Goal: Task Accomplishment & Management: Complete application form

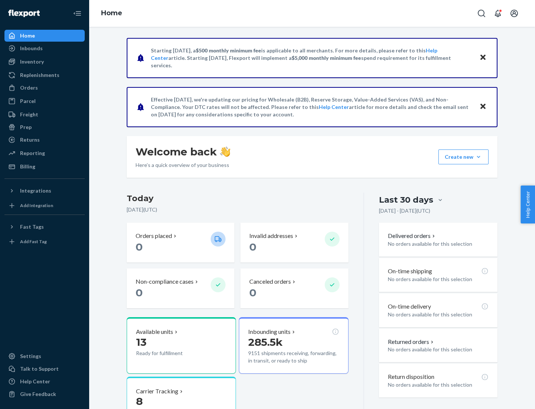
click at [479, 157] on button "Create new Create new inbound Create new order Create new product" at bounding box center [464, 156] width 50 height 15
click at [45, 48] on div "Inbounds" at bounding box center [44, 48] width 79 height 10
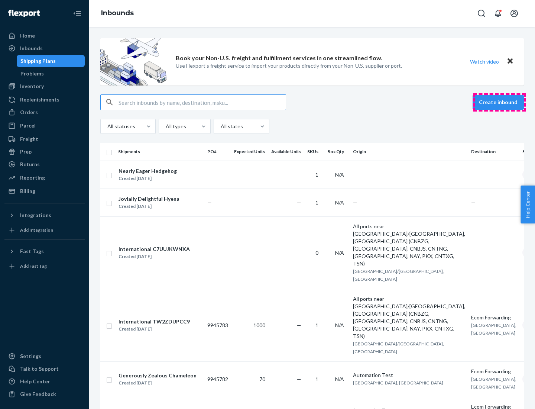
click at [500, 102] on button "Create inbound" at bounding box center [498, 102] width 51 height 15
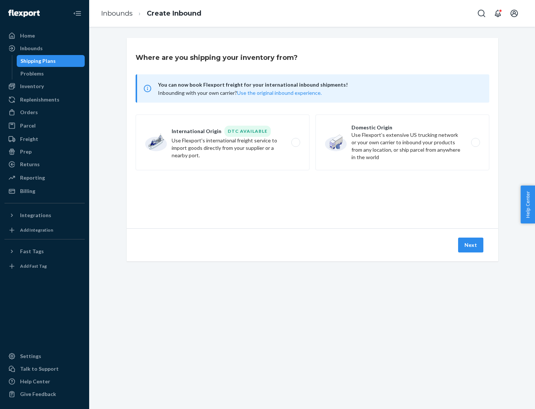
click at [403, 142] on label "Domestic Origin Use Flexport’s extensive US trucking network or your own carrie…" at bounding box center [403, 143] width 174 height 56
click at [476, 142] on input "Domestic Origin Use Flexport’s extensive US trucking network or your own carrie…" at bounding box center [478, 142] width 5 height 5
radio input "true"
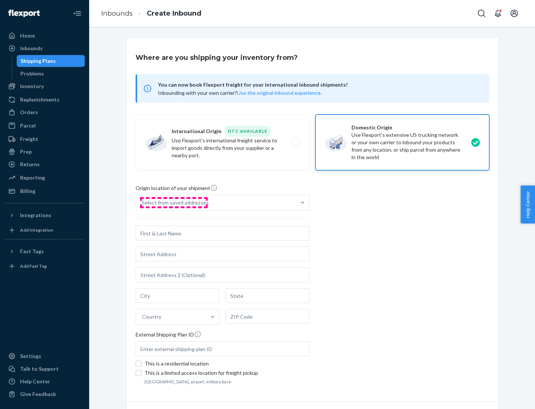
click at [174, 203] on div "Select from saved addresses" at bounding box center [175, 202] width 67 height 7
click at [143, 203] on input "Select from saved addresses" at bounding box center [142, 202] width 1 height 7
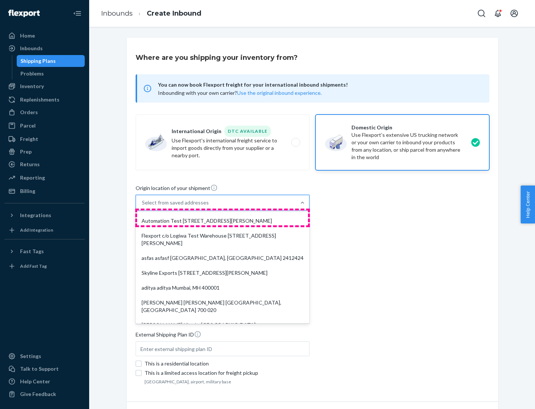
scroll to position [3, 0]
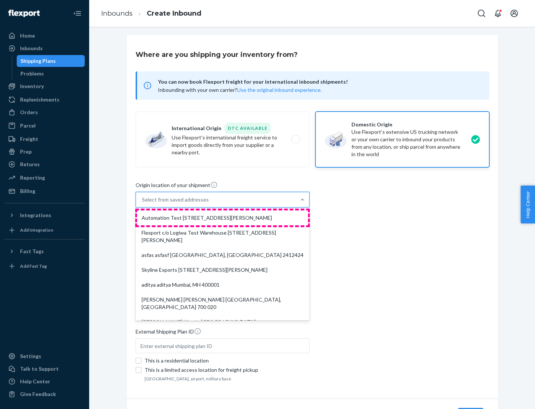
click at [223, 218] on div "Automation Test [STREET_ADDRESS][PERSON_NAME]" at bounding box center [222, 217] width 171 height 15
click at [143, 203] on input "option Automation Test [STREET_ADDRESS][PERSON_NAME]. 9 results available. Use …" at bounding box center [142, 199] width 1 height 7
type input "Automation Test"
type input "9th Floor"
type input "[GEOGRAPHIC_DATA]"
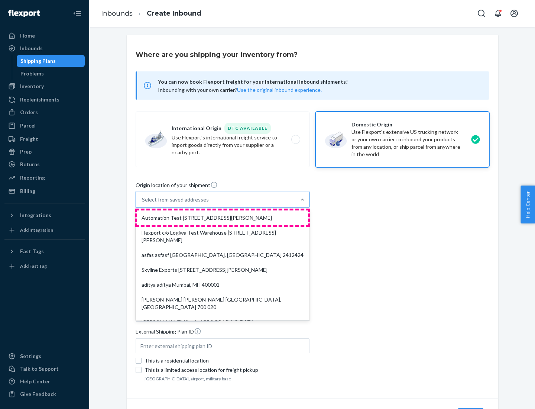
type input "CA"
type input "94104"
type input "[STREET_ADDRESS][PERSON_NAME]"
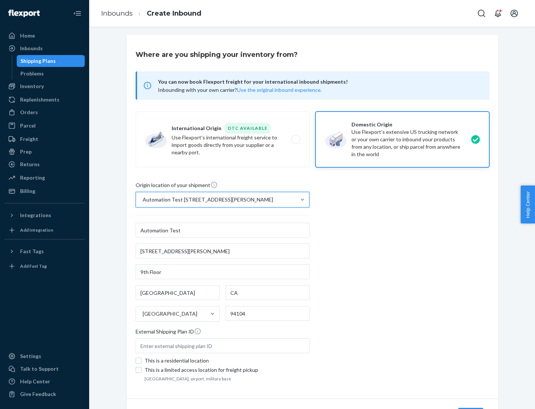
scroll to position [44, 0]
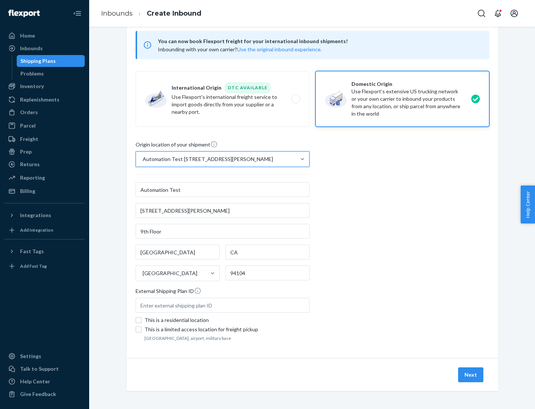
click at [471, 375] on button "Next" at bounding box center [470, 374] width 25 height 15
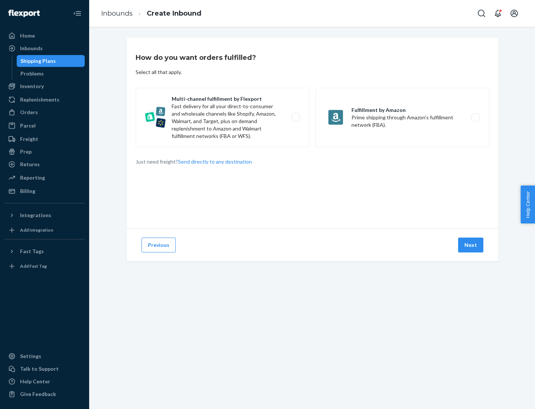
click at [223, 117] on label "Multi-channel fulfillment by Flexport Fast delivery for all your direct-to-cons…" at bounding box center [223, 117] width 174 height 59
click at [296, 117] on input "Multi-channel fulfillment by Flexport Fast delivery for all your direct-to-cons…" at bounding box center [298, 117] width 5 height 5
radio input "true"
click at [471, 245] on button "Next" at bounding box center [470, 245] width 25 height 15
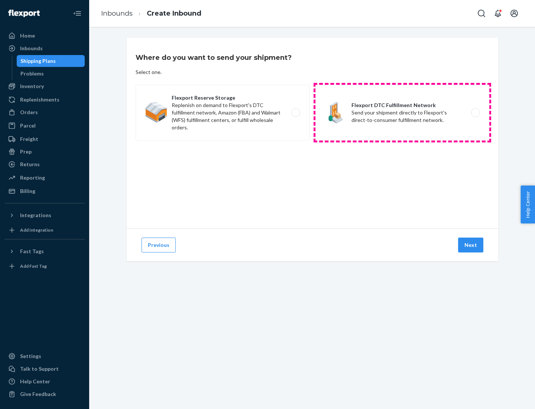
click at [403, 113] on label "Flexport DTC Fulfillment Network Send your shipment directly to Flexport's dire…" at bounding box center [403, 113] width 174 height 56
click at [476, 113] on input "Flexport DTC Fulfillment Network Send your shipment directly to Flexport's dire…" at bounding box center [478, 112] width 5 height 5
radio input "true"
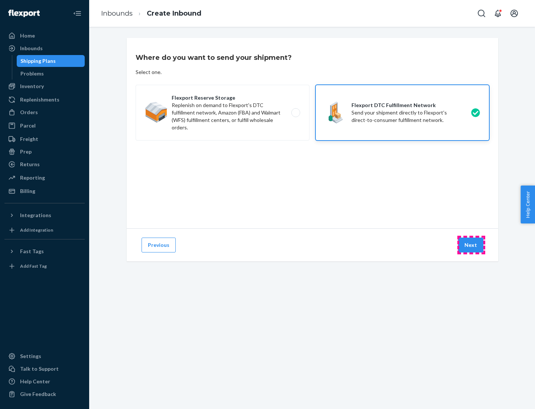
click at [471, 245] on button "Next" at bounding box center [470, 245] width 25 height 15
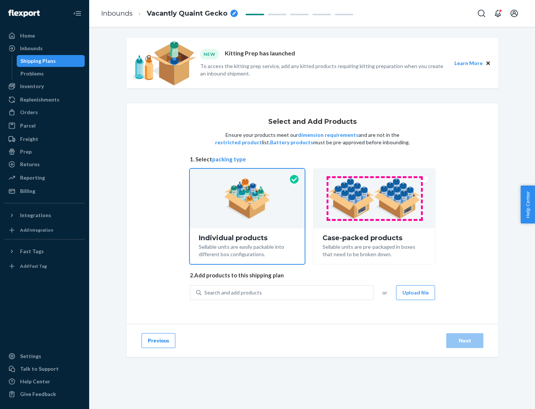
click at [375, 199] on img at bounding box center [374, 198] width 93 height 41
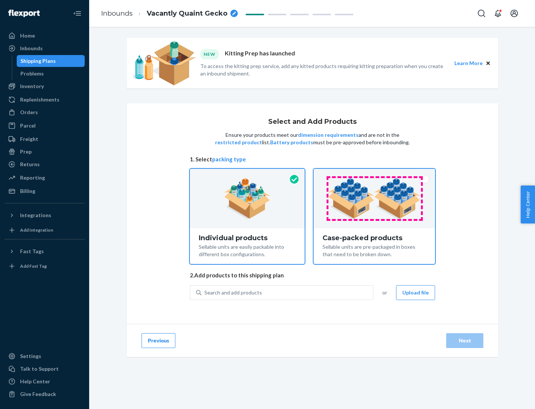
click at [375, 174] on input "Case-packed products Sellable units are pre-packaged in boxes that need to be b…" at bounding box center [374, 171] width 5 height 5
radio input "true"
radio input "false"
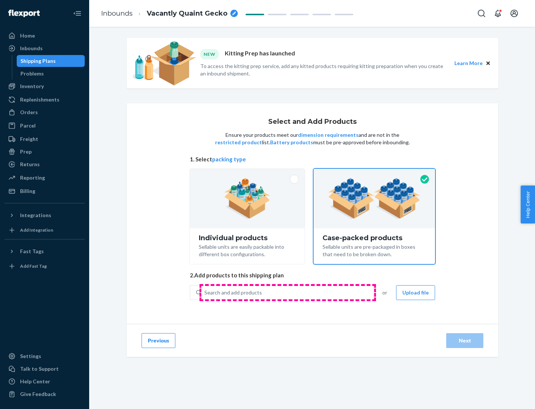
click at [288, 292] on div "Search and add products" at bounding box center [288, 292] width 172 height 13
click at [205, 292] on input "Search and add products" at bounding box center [204, 292] width 1 height 7
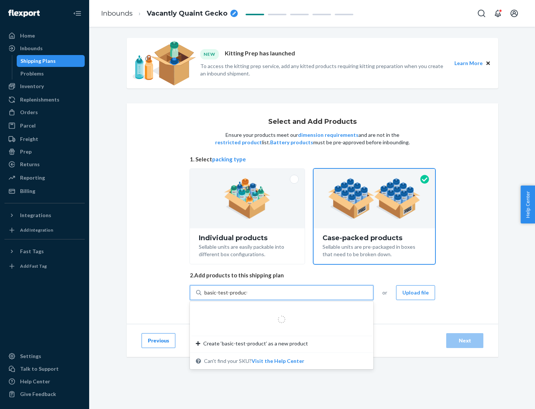
type input "basic-test-product-1"
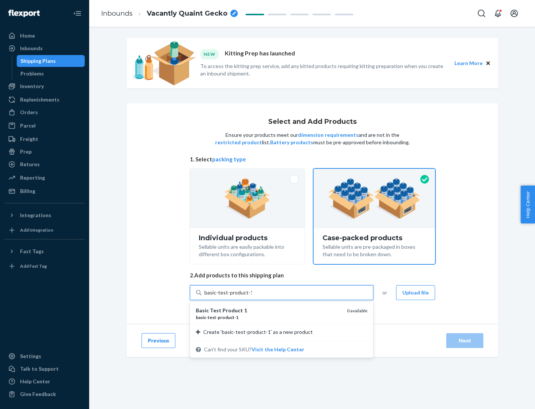
click at [269, 317] on div "basic - test - product - 1" at bounding box center [268, 317] width 145 height 6
click at [252, 296] on input "basic-test-product-1" at bounding box center [228, 292] width 48 height 7
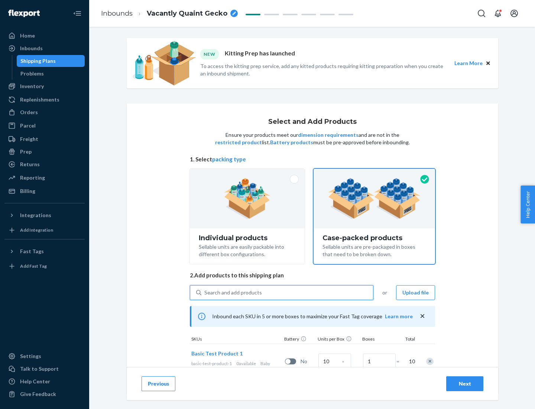
scroll to position [27, 0]
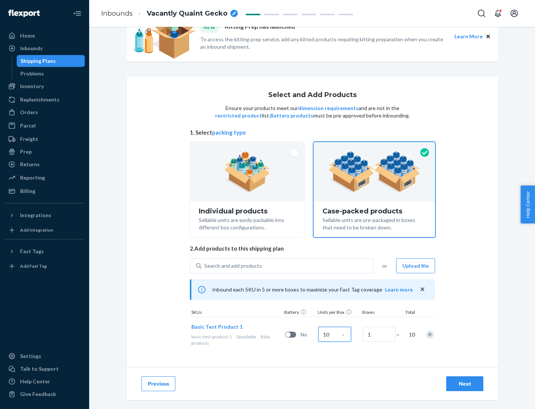
type input "10"
type input "7"
click at [465, 384] on div "Next" at bounding box center [465, 383] width 25 height 7
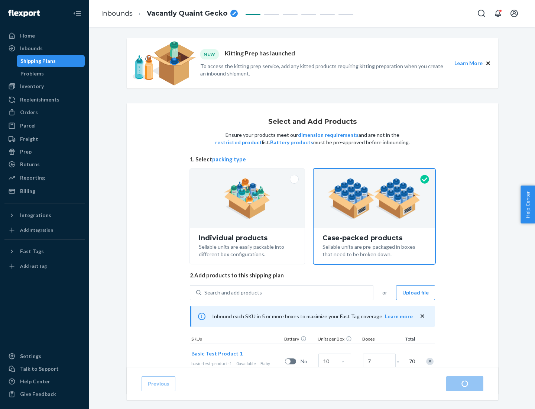
radio input "true"
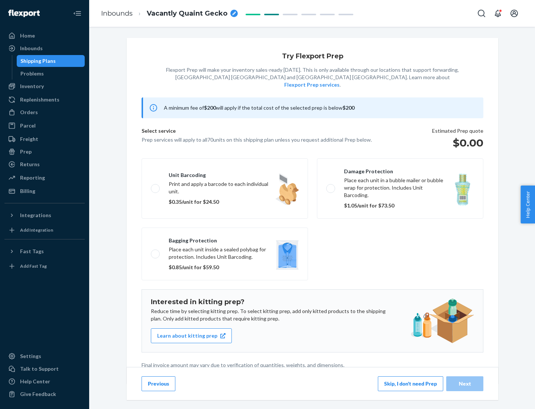
scroll to position [2, 0]
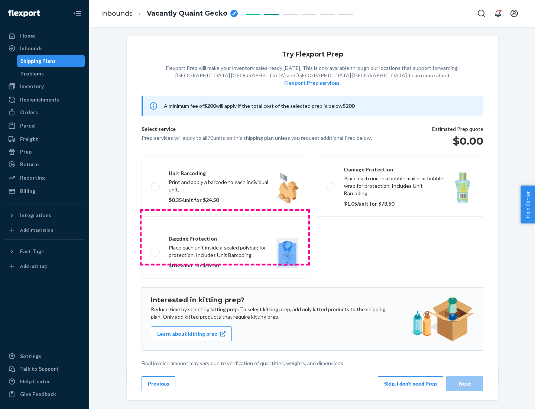
click at [225, 237] on label "Bagging protection Place each unit inside a sealed polybag for protection. Incl…" at bounding box center [225, 252] width 167 height 53
click at [156, 249] on input "Bagging protection Place each unit inside a sealed polybag for protection. Incl…" at bounding box center [153, 251] width 5 height 5
checkbox input "true"
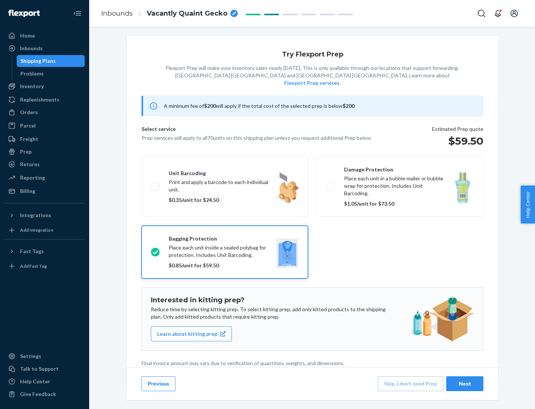
click at [465, 383] on div "Next" at bounding box center [465, 383] width 25 height 7
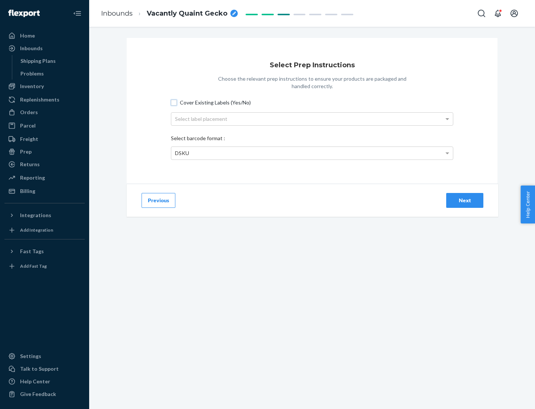
click at [174, 102] on input "Cover Existing Labels (Yes/No)" at bounding box center [174, 103] width 6 height 6
checkbox input "true"
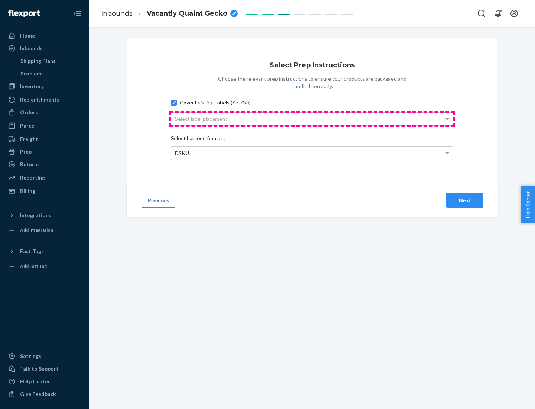
click at [312, 119] on div "Select label placement" at bounding box center [312, 119] width 282 height 13
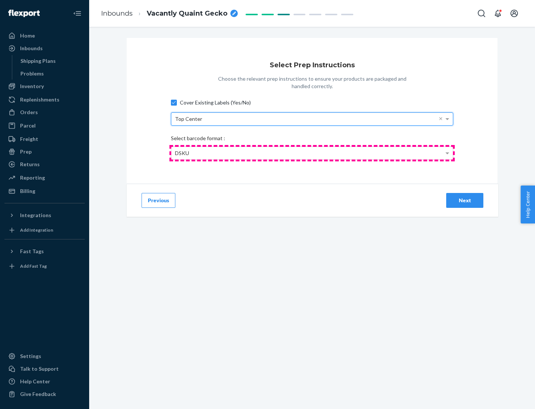
click at [312, 153] on div "DSKU" at bounding box center [312, 153] width 282 height 13
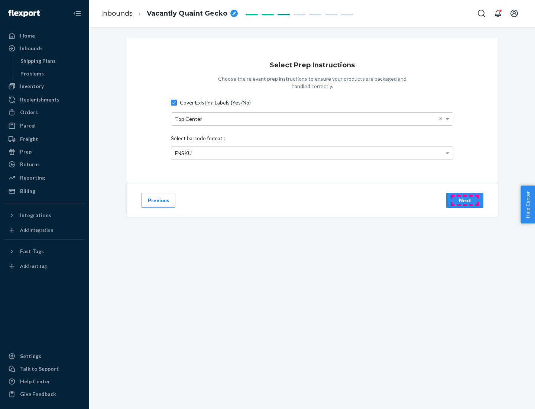
click at [465, 200] on div "Next" at bounding box center [465, 200] width 25 height 7
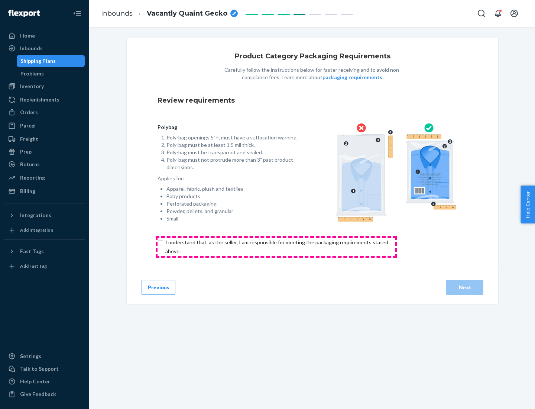
click at [276, 247] on input "checkbox" at bounding box center [281, 247] width 247 height 18
checkbox input "true"
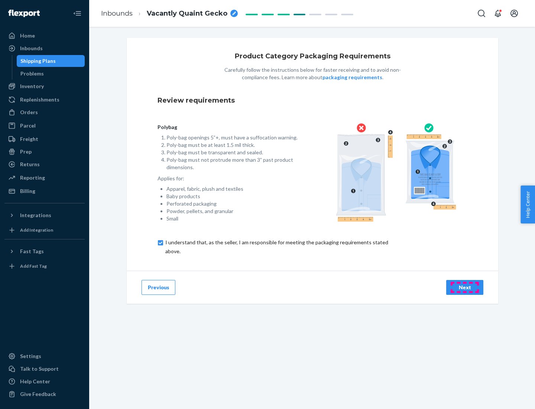
click at [465, 287] on div "Next" at bounding box center [465, 287] width 25 height 7
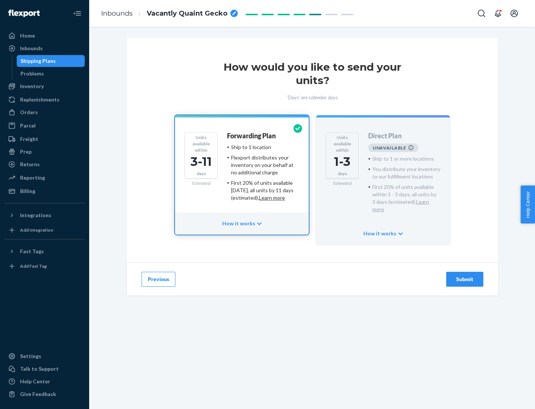
click at [252, 136] on h4 "Forwarding Plan" at bounding box center [251, 135] width 49 height 7
click at [465, 276] on div "Submit" at bounding box center [465, 279] width 25 height 7
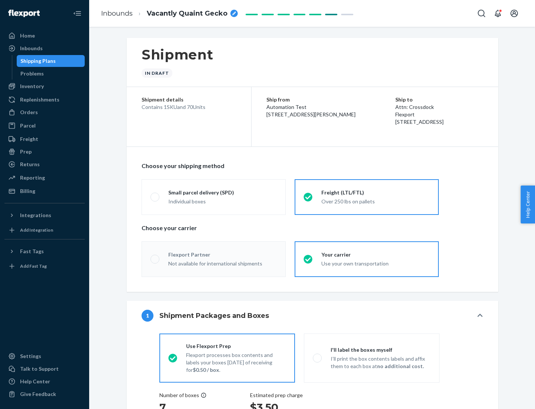
radio input "true"
radio input "false"
radio input "true"
radio input "false"
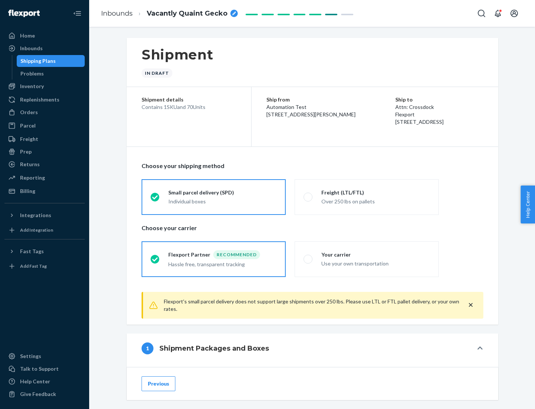
click at [367, 197] on div "Over 250 lbs on pallets" at bounding box center [376, 200] width 109 height 9
click at [309, 197] on input "Freight (LTL/FTL) Over 250 lbs on pallets" at bounding box center [306, 196] width 5 height 5
radio input "true"
radio input "false"
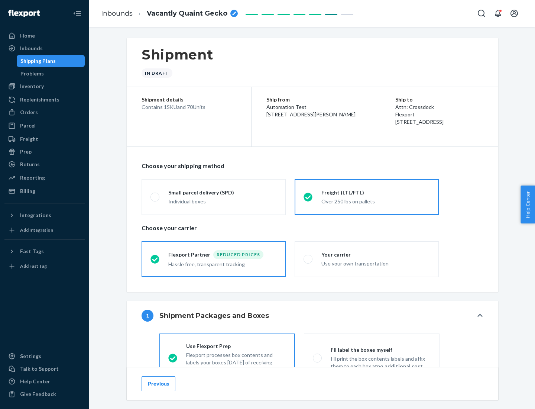
scroll to position [41, 0]
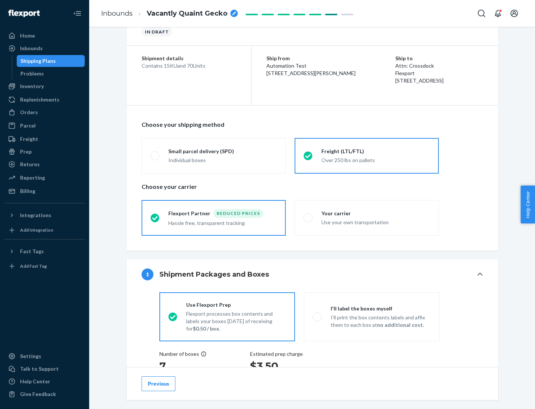
click at [367, 218] on div "Use your own transportation" at bounding box center [376, 221] width 109 height 9
click at [309, 218] on input "Your carrier Use your own transportation" at bounding box center [306, 217] width 5 height 5
radio input "true"
radio input "false"
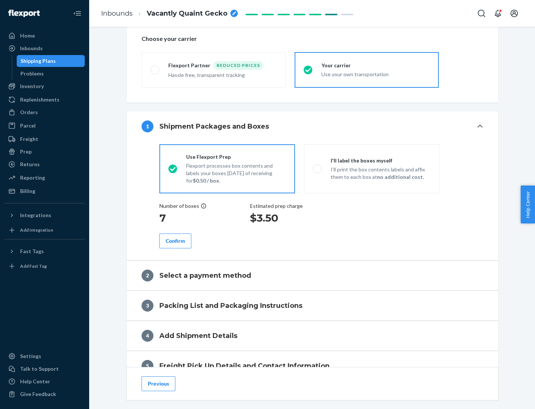
scroll to position [140, 0]
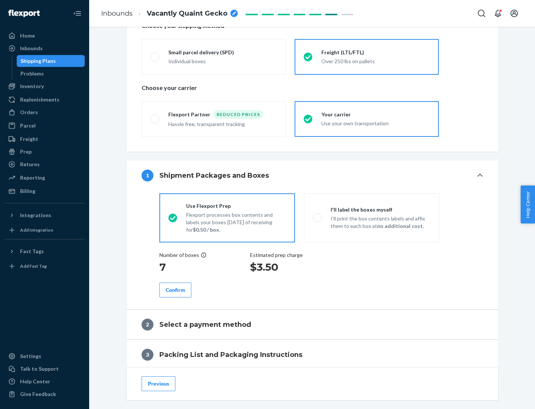
click at [372, 218] on p "I’ll print the box contents labels and affix them to each box at no additional …" at bounding box center [381, 222] width 100 height 15
click at [318, 218] on input "I'll label the boxes myself I’ll print the box contents labels and affix them t…" at bounding box center [315, 217] width 5 height 5
radio input "true"
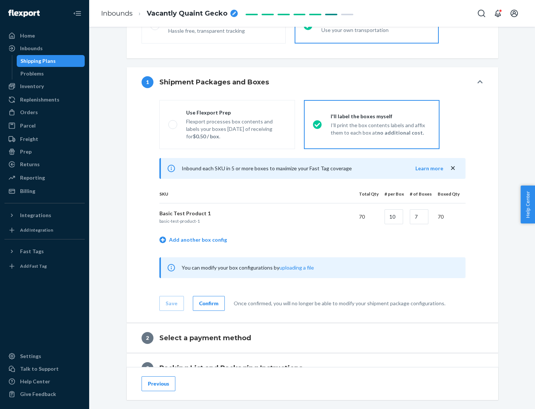
scroll to position [128, 0]
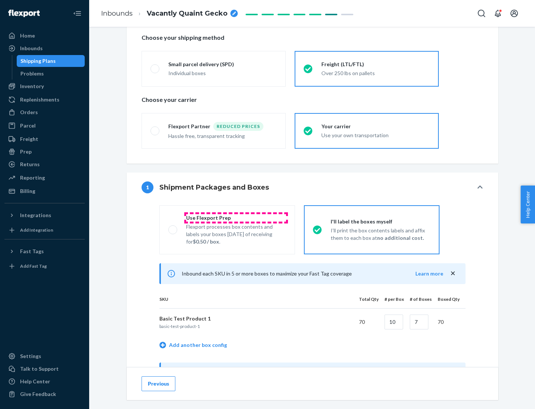
click at [236, 218] on div "Use Flexport Prep" at bounding box center [236, 217] width 100 height 7
click at [173, 227] on input "Use Flexport Prep Flexport processes box contents and labels your boxes [DATE] …" at bounding box center [170, 229] width 5 height 5
radio input "true"
radio input "false"
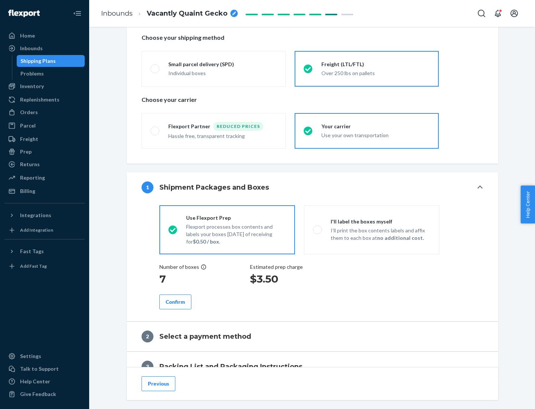
scroll to position [212, 0]
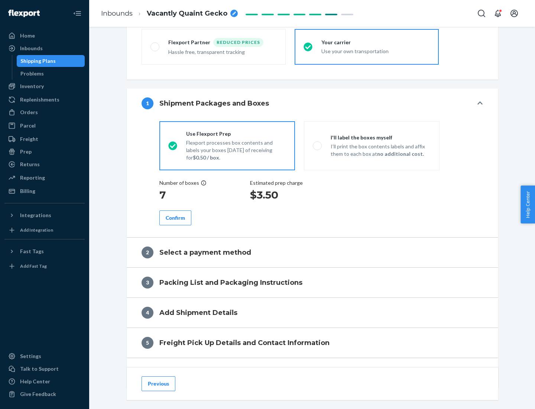
click at [175, 218] on div "Confirm" at bounding box center [175, 217] width 19 height 7
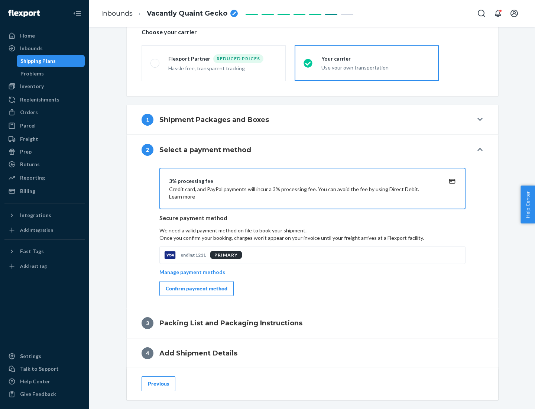
scroll to position [267, 0]
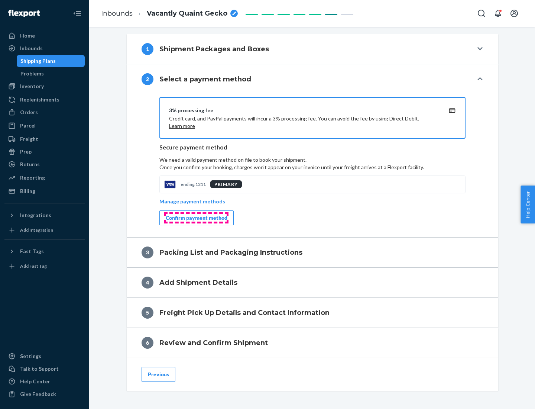
click at [196, 218] on div "Confirm payment method" at bounding box center [197, 217] width 62 height 7
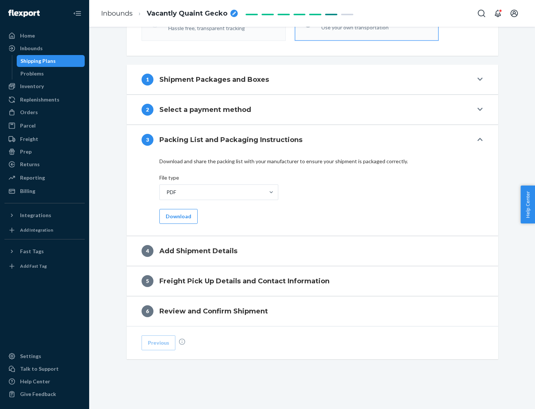
scroll to position [235, 0]
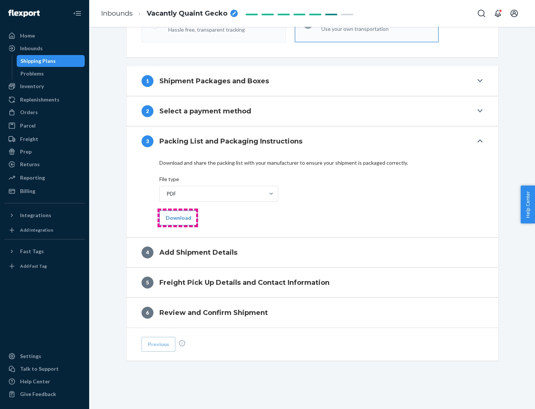
click at [178, 218] on button "Download" at bounding box center [179, 217] width 38 height 15
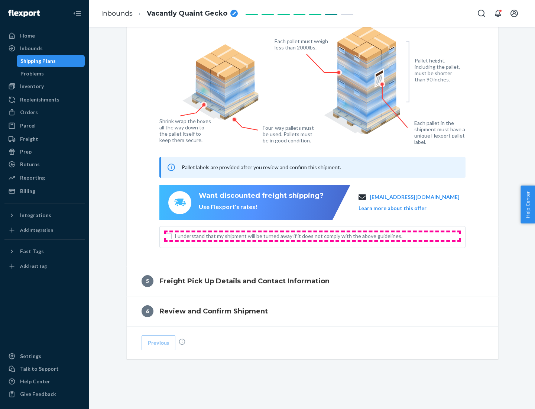
click at [313, 236] on span "I understand that my shipment will be turned away if it does not comply with th…" at bounding box center [317, 235] width 285 height 7
click at [172, 236] on input "I understand that my shipment will be turned away if it does not comply with th…" at bounding box center [169, 236] width 6 height 6
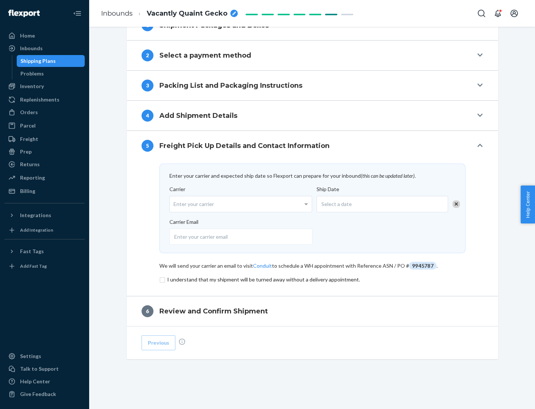
scroll to position [290, 0]
click at [313, 279] on input "checkbox" at bounding box center [313, 279] width 306 height 9
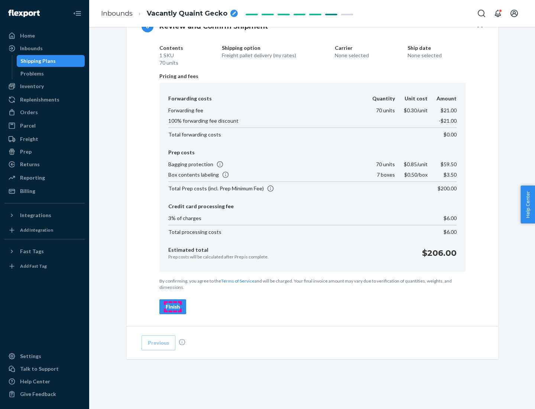
click at [173, 307] on div "Finish" at bounding box center [173, 306] width 14 height 7
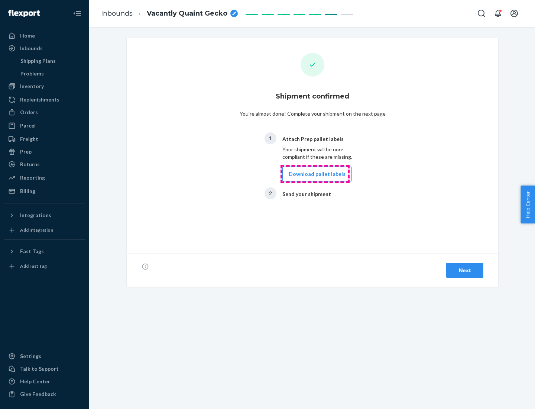
click at [315, 174] on button "Download pallet labels" at bounding box center [318, 174] width 70 height 15
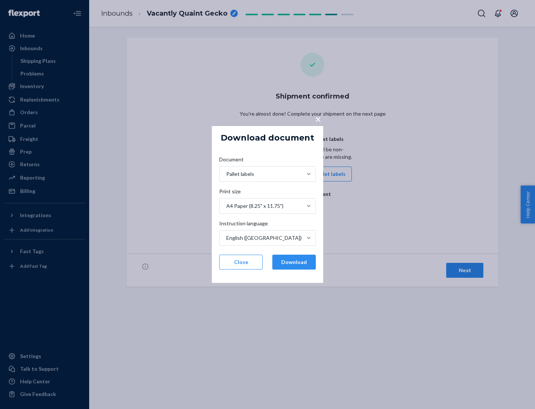
click at [294, 262] on button "Download" at bounding box center [295, 262] width 44 height 15
